Goal: Check status: Check status

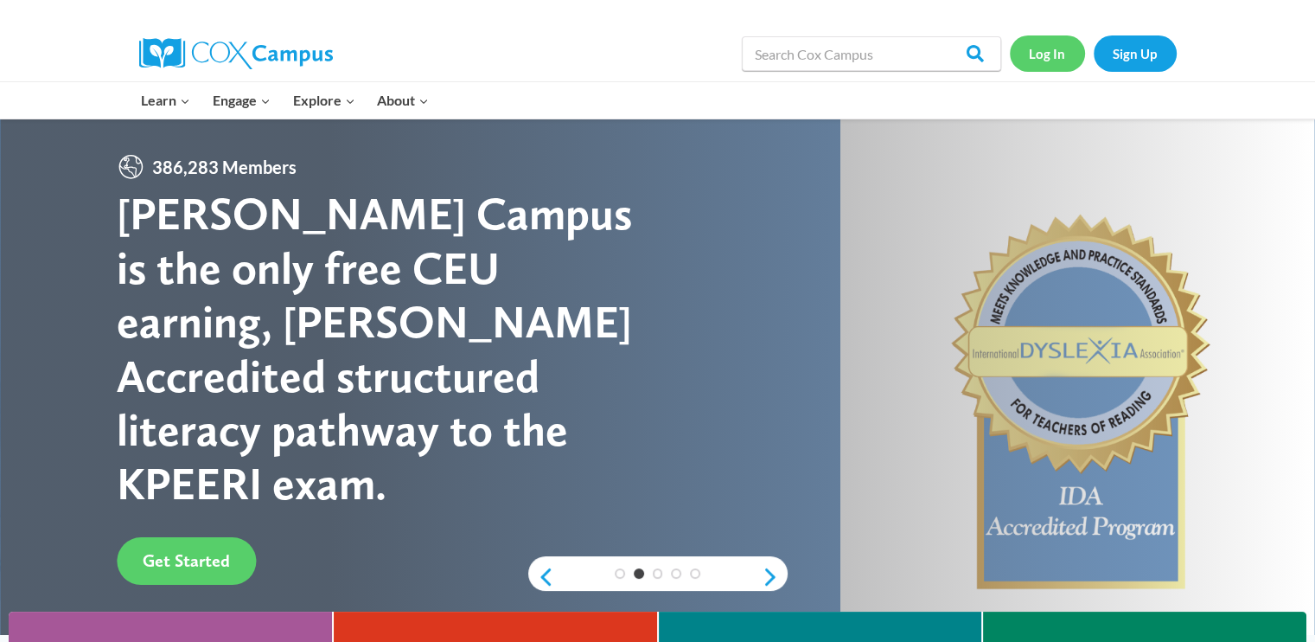
click at [1061, 46] on link "Log In" at bounding box center [1047, 52] width 75 height 35
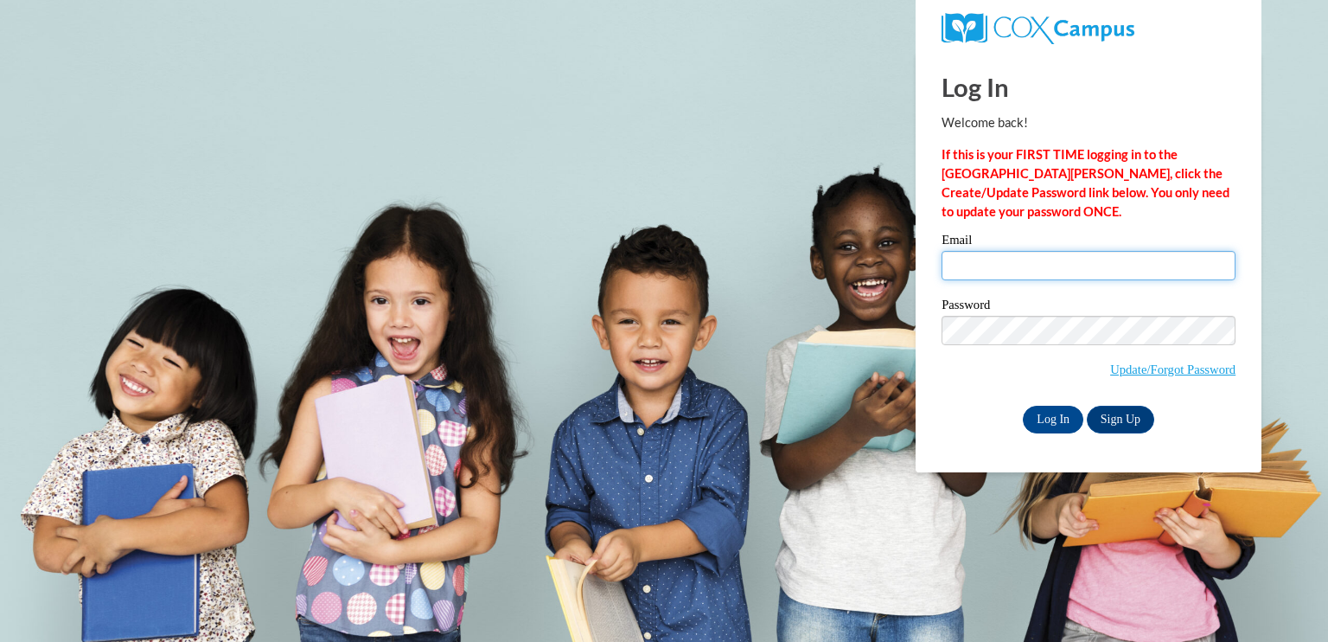
click at [1041, 264] on input "Email" at bounding box center [1089, 265] width 294 height 29
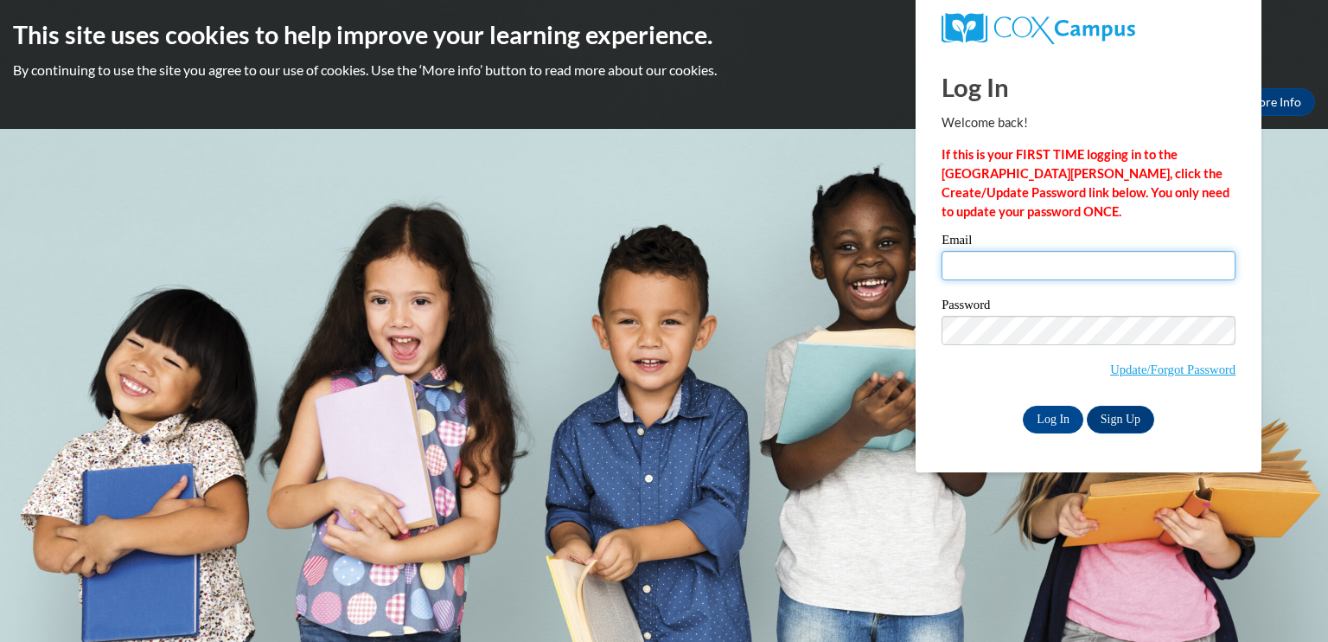
type input "laurenelisejj@gmail.com"
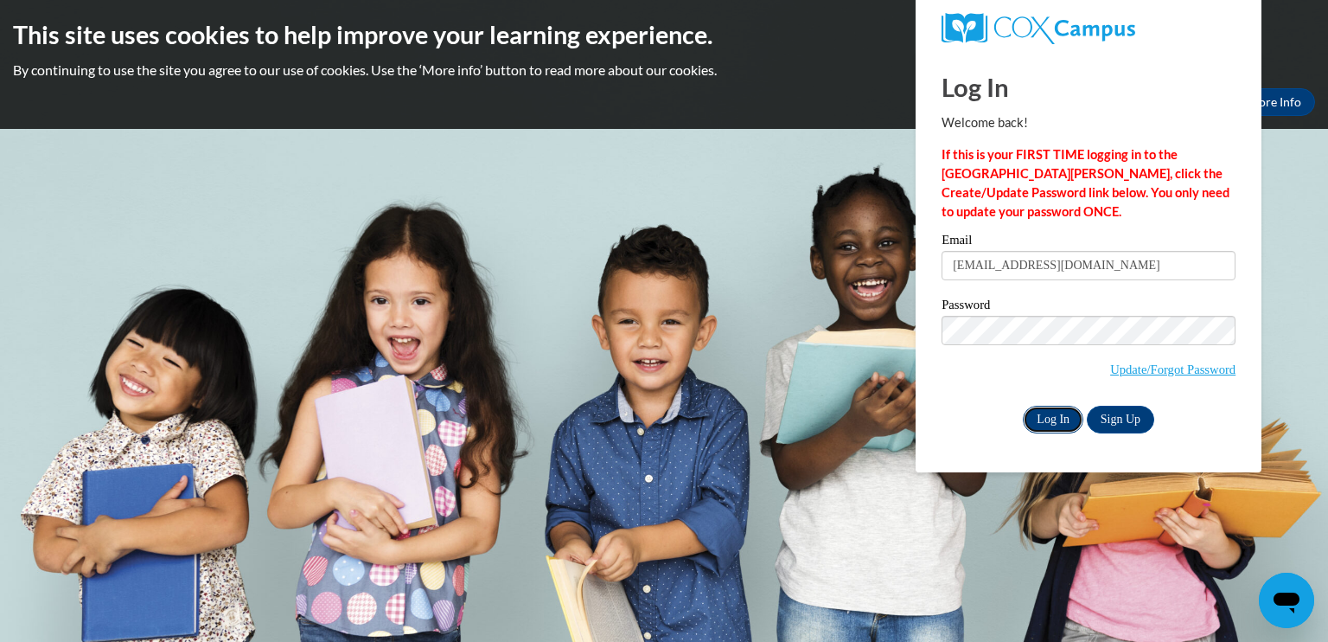
click at [1078, 419] on input "Log In" at bounding box center [1053, 420] width 61 height 28
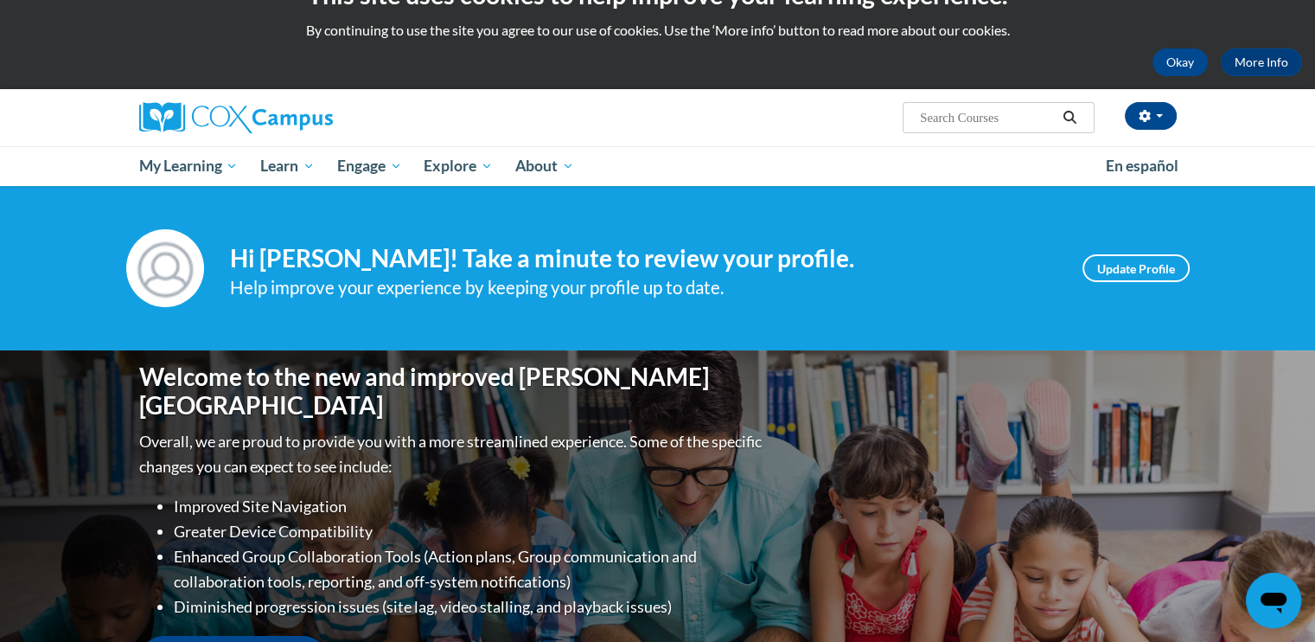
scroll to position [42, 0]
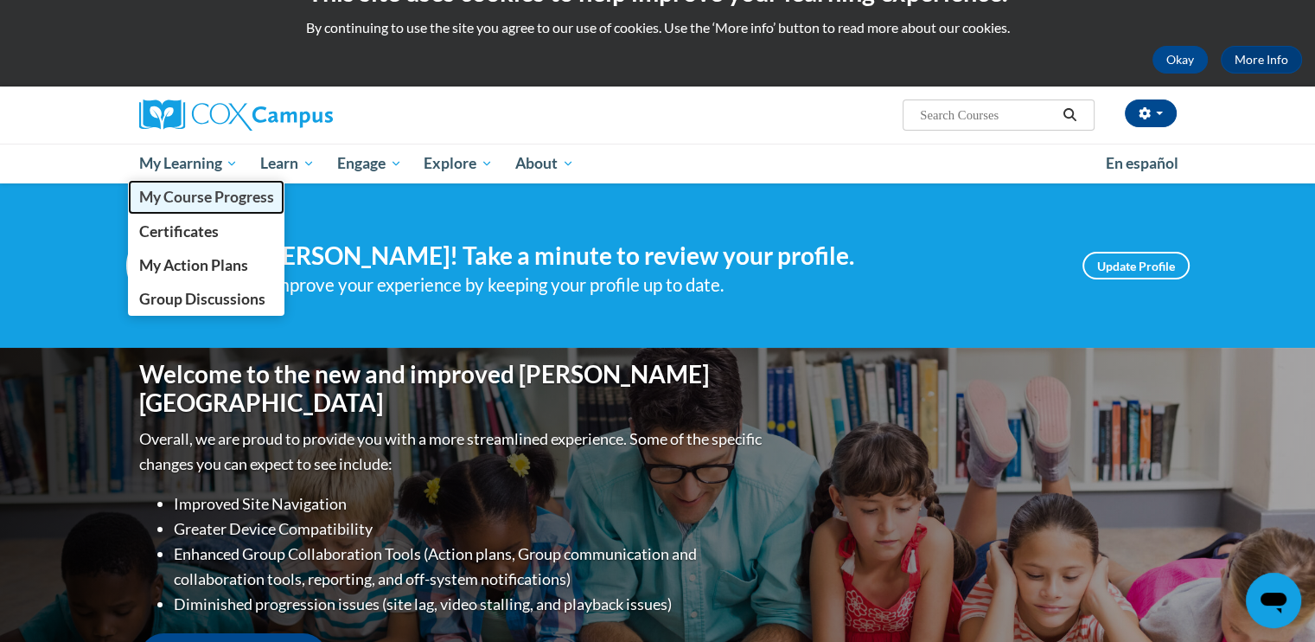
click at [200, 189] on span "My Course Progress" at bounding box center [205, 197] width 135 height 18
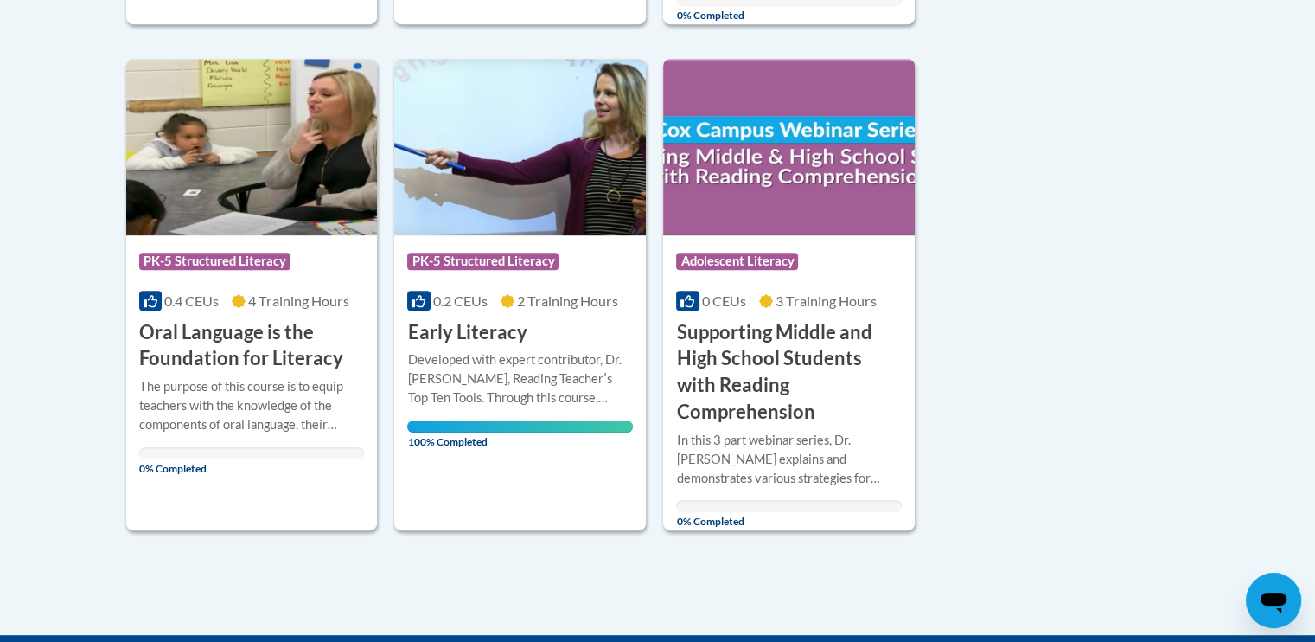
scroll to position [837, 0]
